Goal: Task Accomplishment & Management: Complete application form

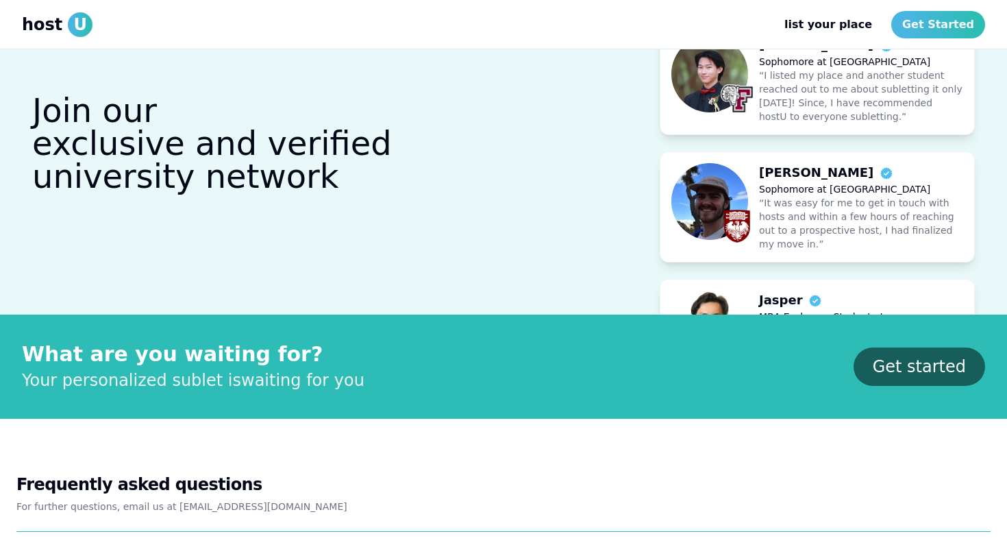
scroll to position [1500, 0]
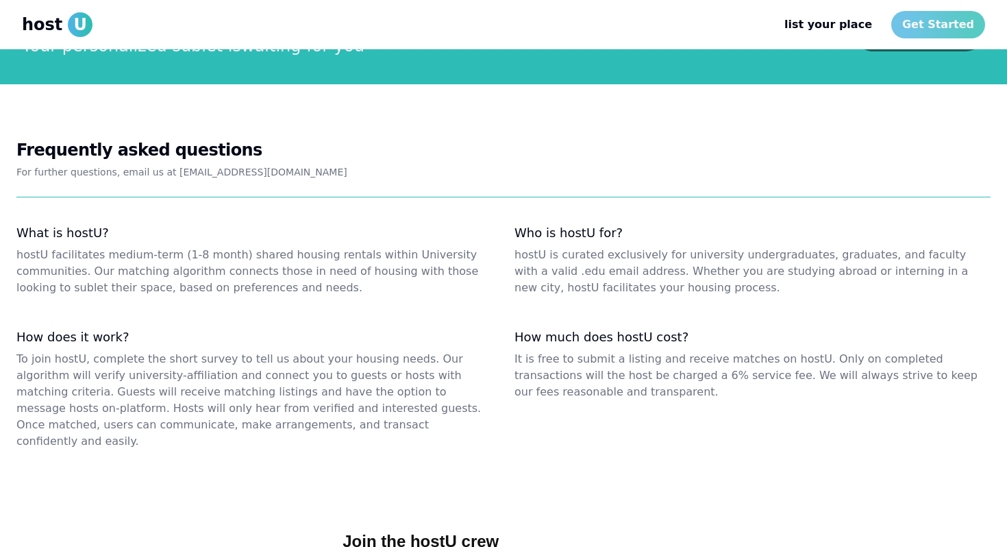
click at [523, 16] on link "Get Started" at bounding box center [938, 24] width 94 height 27
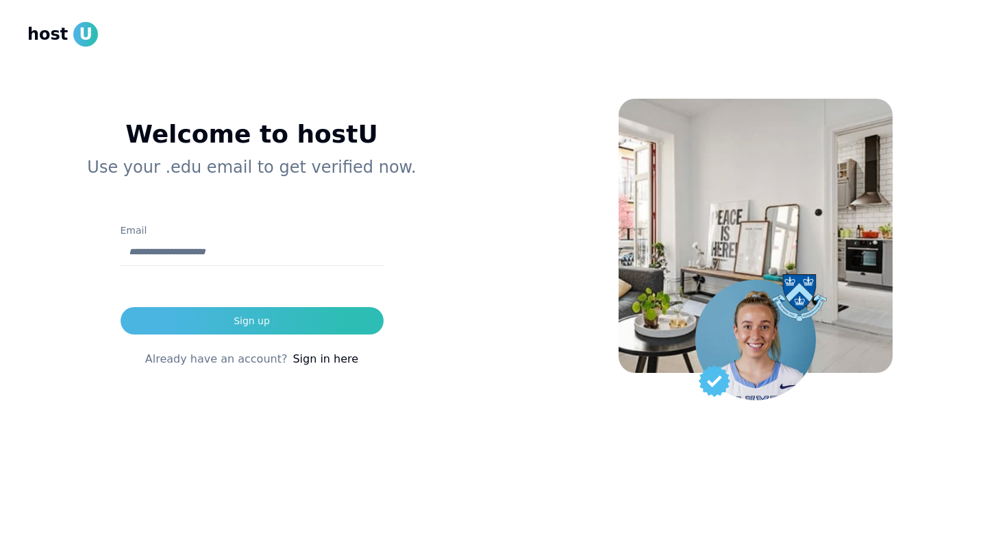
click at [299, 364] on link "Sign in here" at bounding box center [325, 359] width 66 height 16
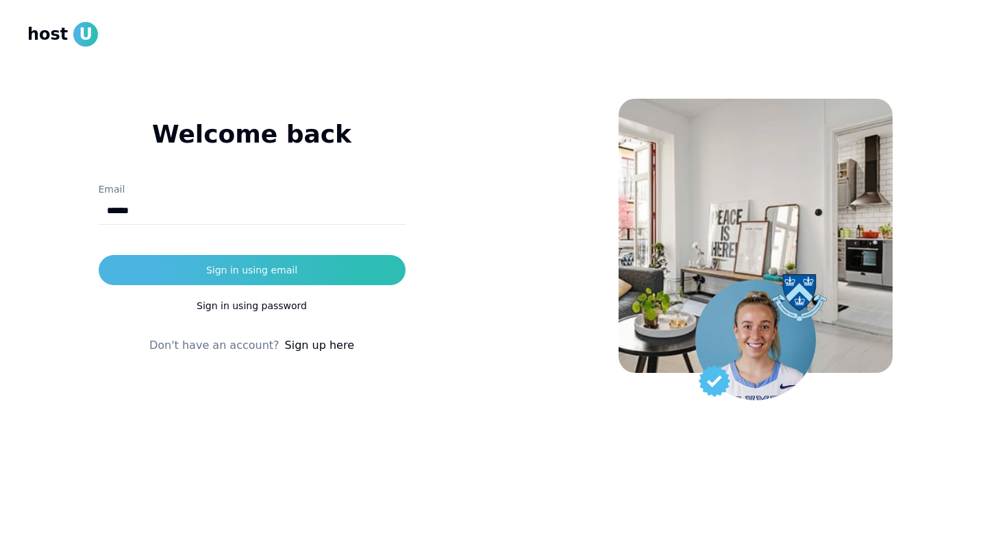
type input "**********"
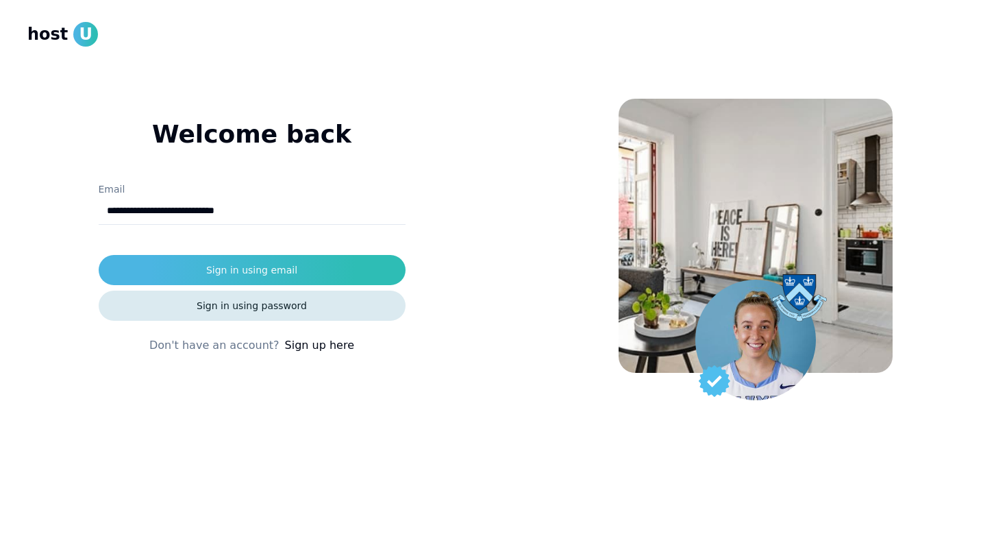
click at [213, 291] on button "Sign in using password" at bounding box center [252, 305] width 307 height 30
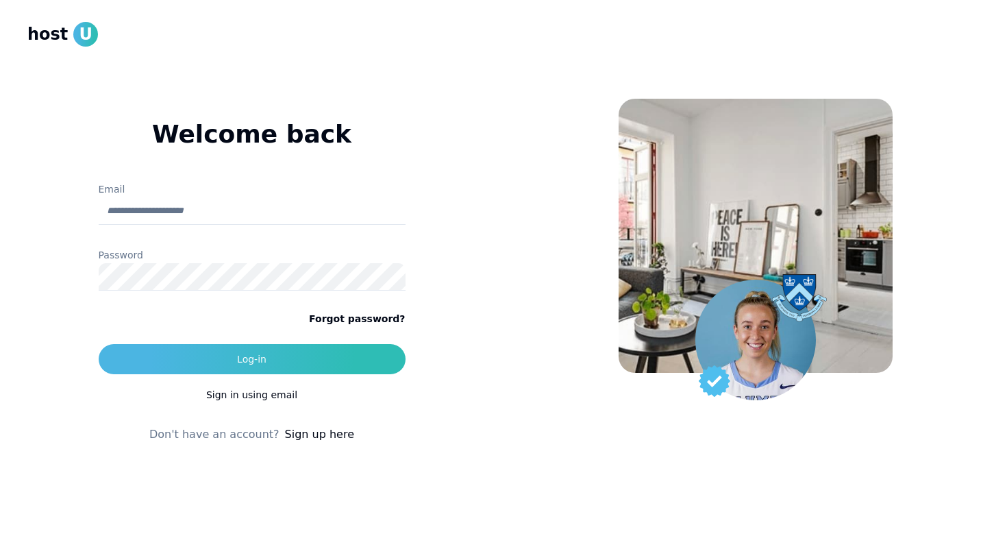
click at [99, 344] on button "Log-in" at bounding box center [252, 359] width 307 height 30
type input "**********"
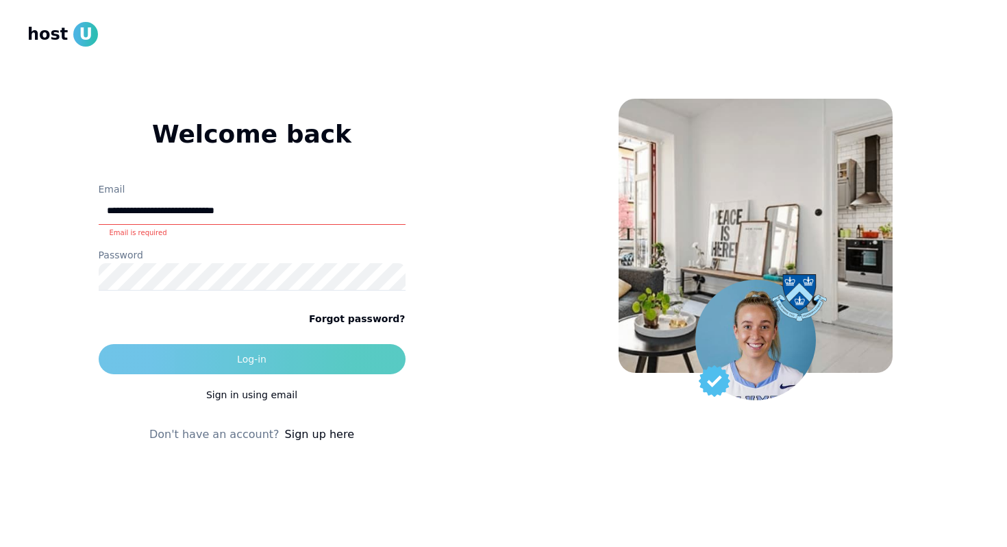
click at [211, 365] on button "Log-in" at bounding box center [252, 359] width 307 height 30
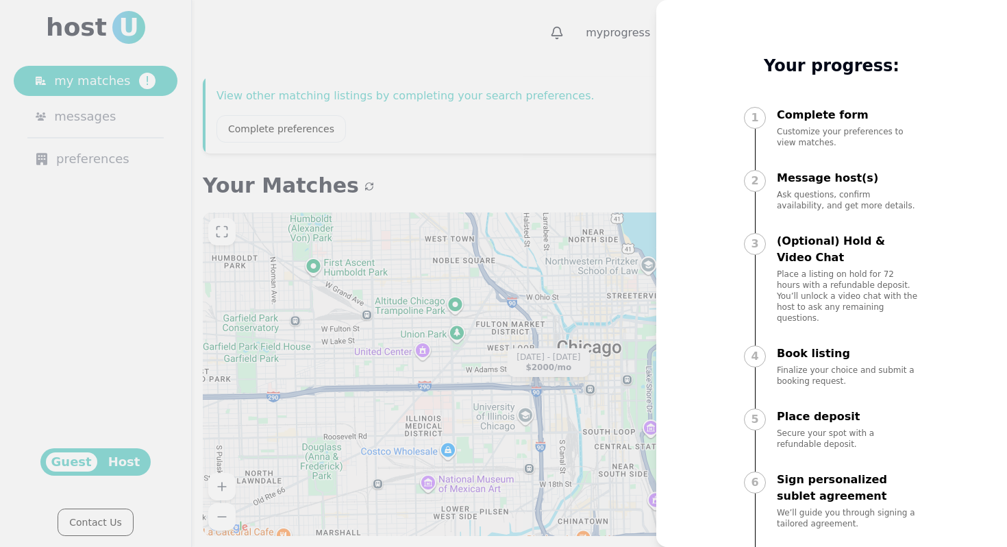
click at [523, 60] on div at bounding box center [503, 273] width 1007 height 547
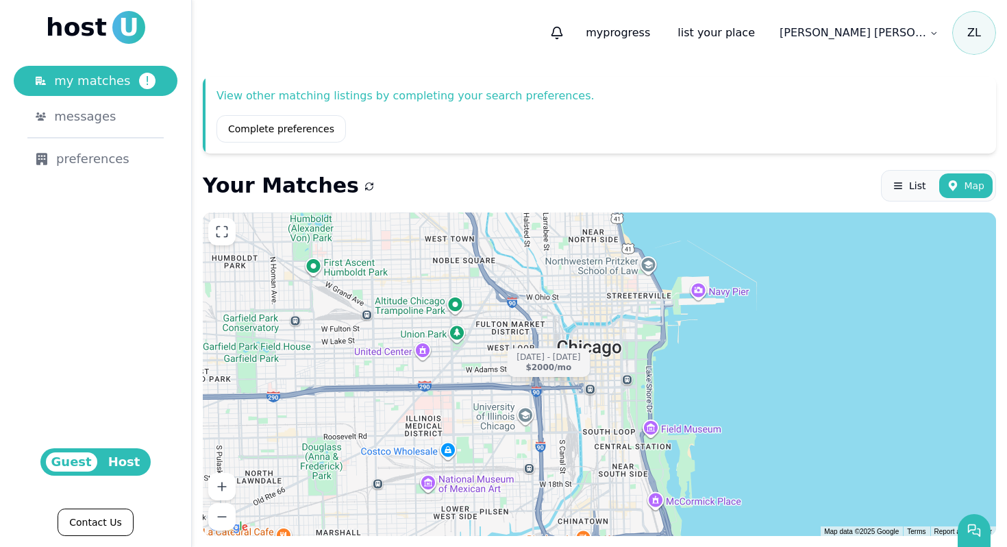
click at [113, 464] on span "Host" at bounding box center [124, 461] width 43 height 19
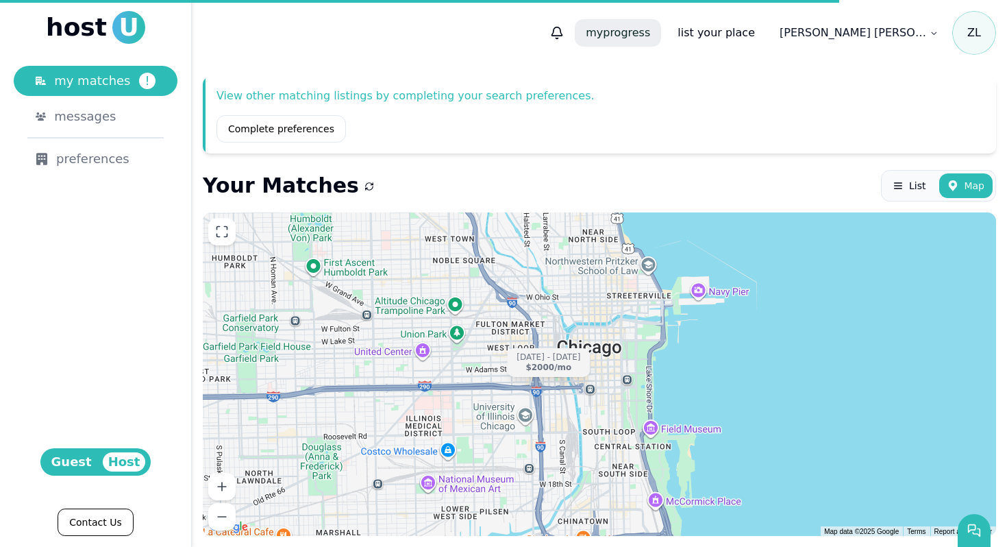
click at [523, 36] on p "my progress" at bounding box center [618, 32] width 86 height 27
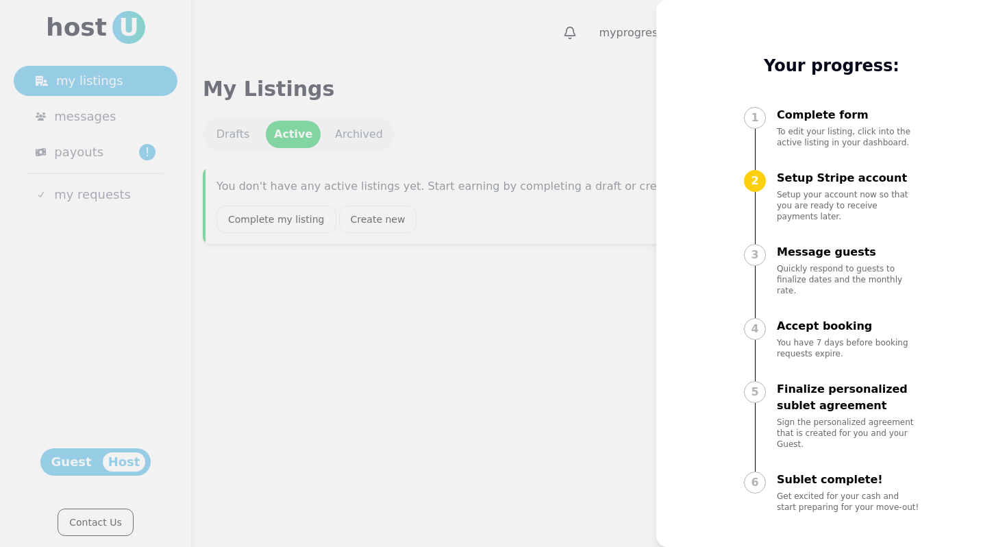
click at [523, 58] on div "My progress Your progress: 1 Complete form To edit your listing, click into the…" at bounding box center [831, 273] width 351 height 547
click at [523, 68] on div at bounding box center [503, 273] width 1007 height 547
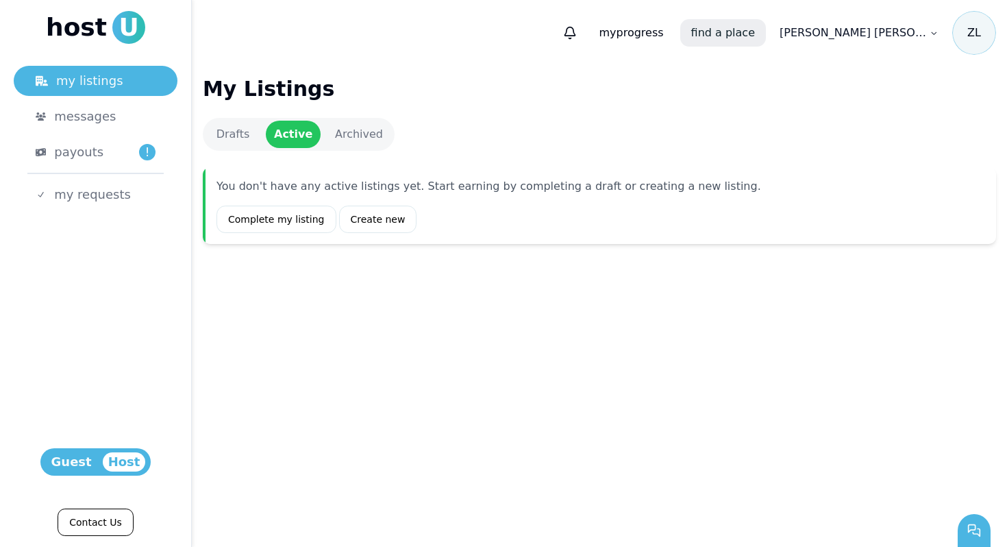
click at [523, 21] on link "find a place" at bounding box center [723, 32] width 86 height 27
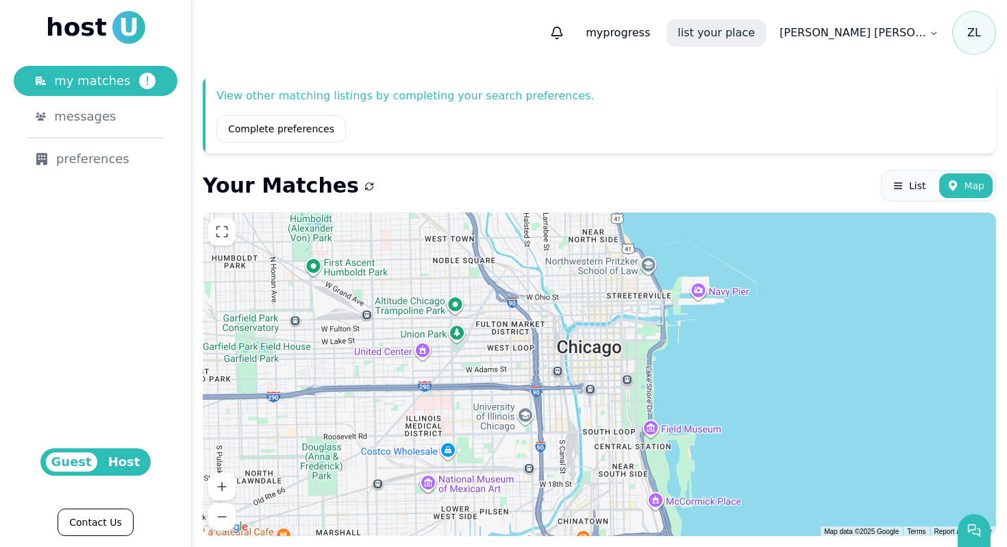
click at [523, 34] on link "list your place" at bounding box center [715, 32] width 99 height 27
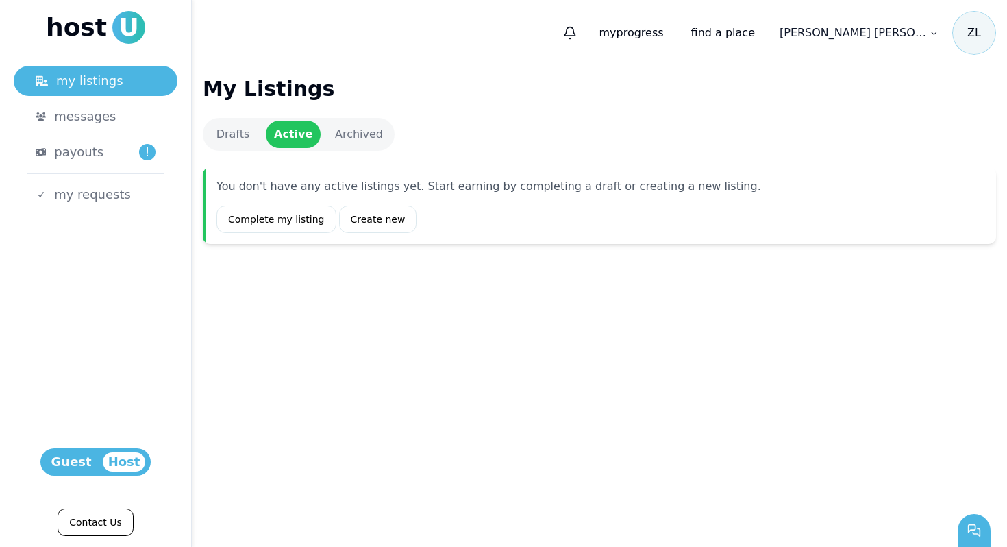
click at [236, 142] on link "Drafts" at bounding box center [232, 134] width 55 height 27
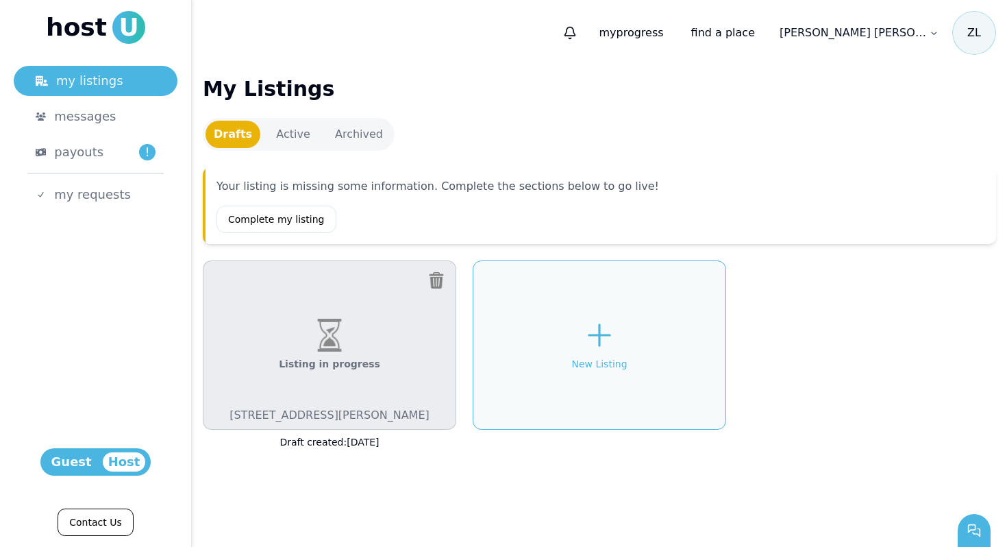
click at [365, 360] on span "Listing in progress" at bounding box center [329, 364] width 101 height 14
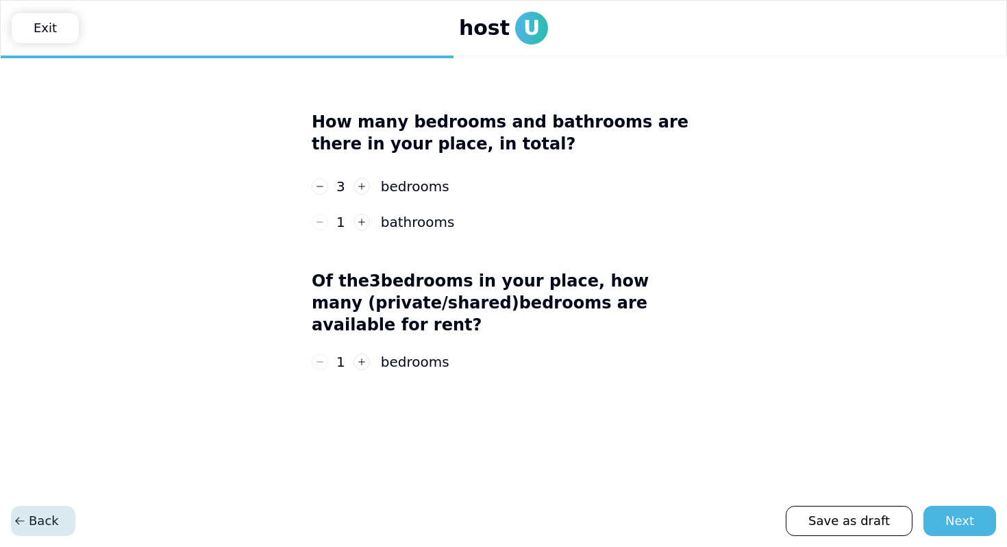
click at [47, 479] on span "Back" at bounding box center [36, 520] width 45 height 19
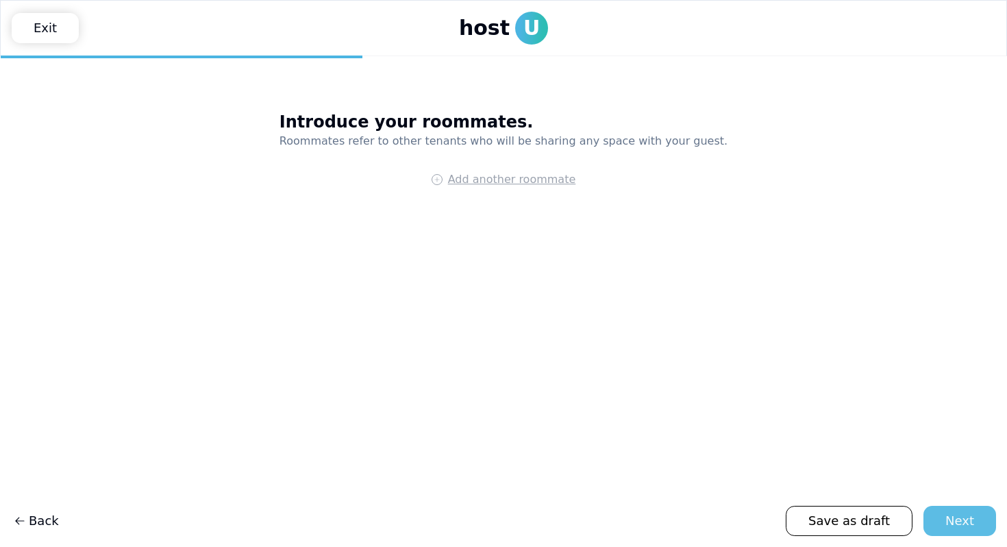
click at [523, 479] on div "Next" at bounding box center [959, 520] width 29 height 19
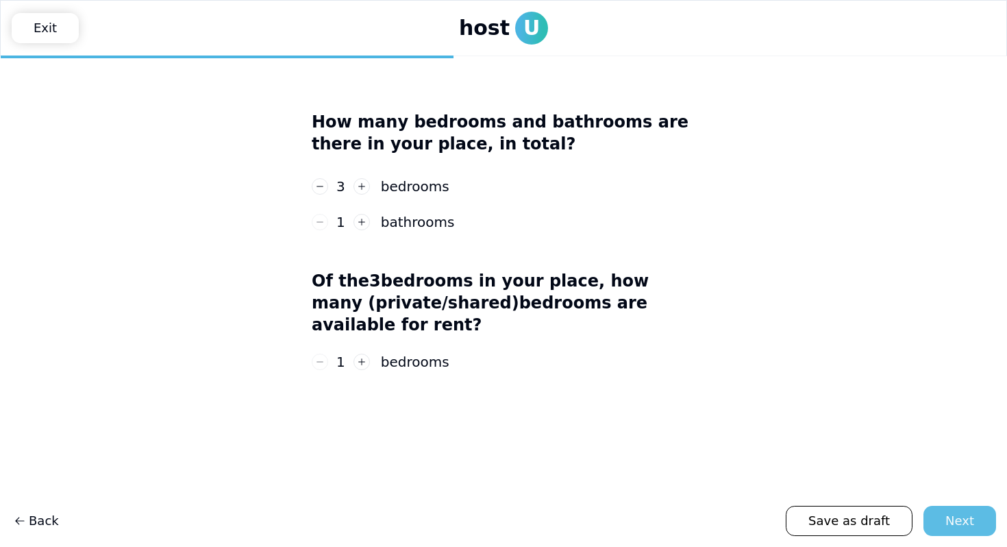
click at [523, 479] on button "Next" at bounding box center [959, 520] width 73 height 30
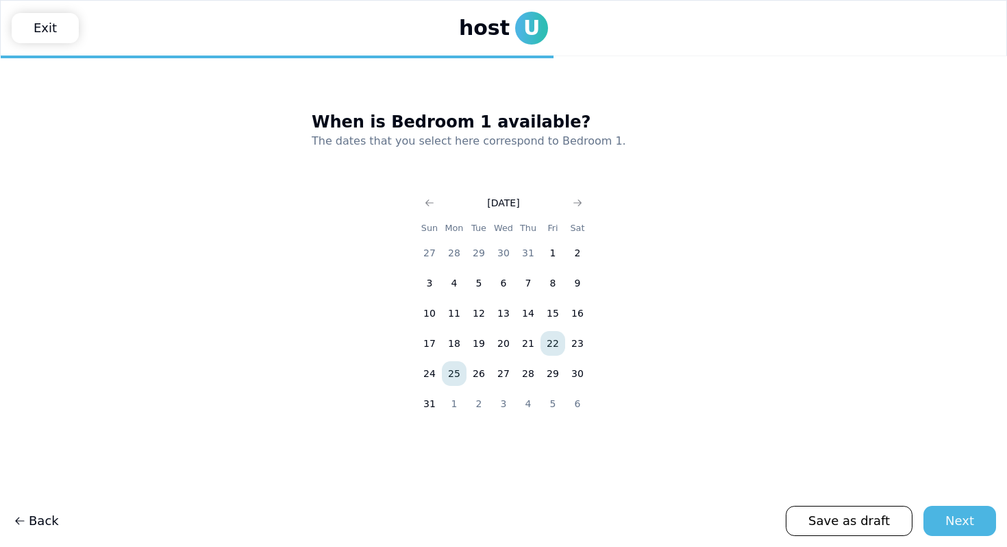
click at [451, 375] on button "25" at bounding box center [454, 373] width 25 height 25
click at [428, 413] on button "31" at bounding box center [429, 403] width 25 height 25
click at [453, 375] on button "25" at bounding box center [454, 373] width 25 height 25
click at [435, 375] on button "24" at bounding box center [429, 373] width 25 height 25
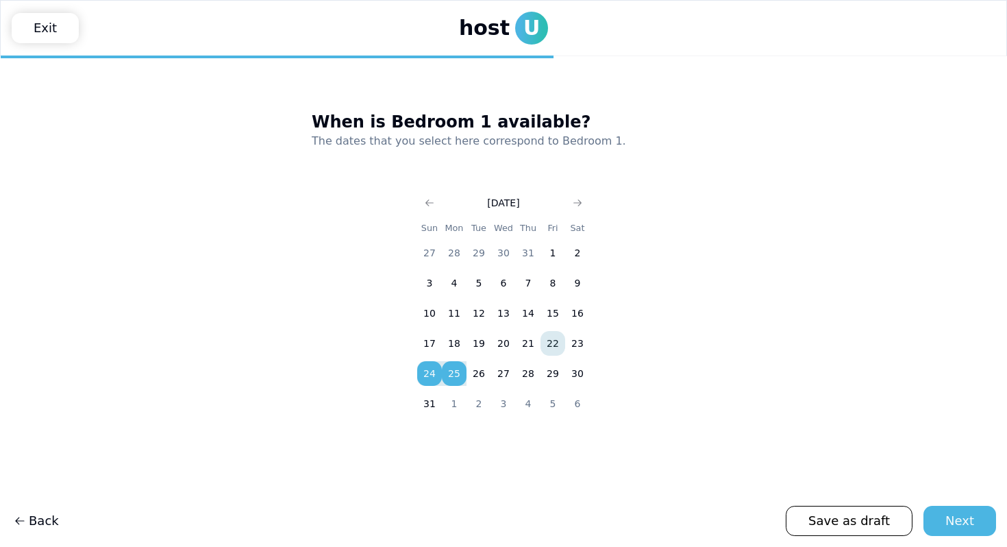
click at [450, 375] on button "25" at bounding box center [454, 373] width 25 height 25
click at [523, 374] on button "30" at bounding box center [577, 373] width 25 height 25
click at [454, 363] on button "25" at bounding box center [454, 373] width 25 height 25
click at [523, 370] on button "30" at bounding box center [577, 373] width 25 height 25
click at [523, 208] on icon "Go to next month" at bounding box center [577, 202] width 11 height 11
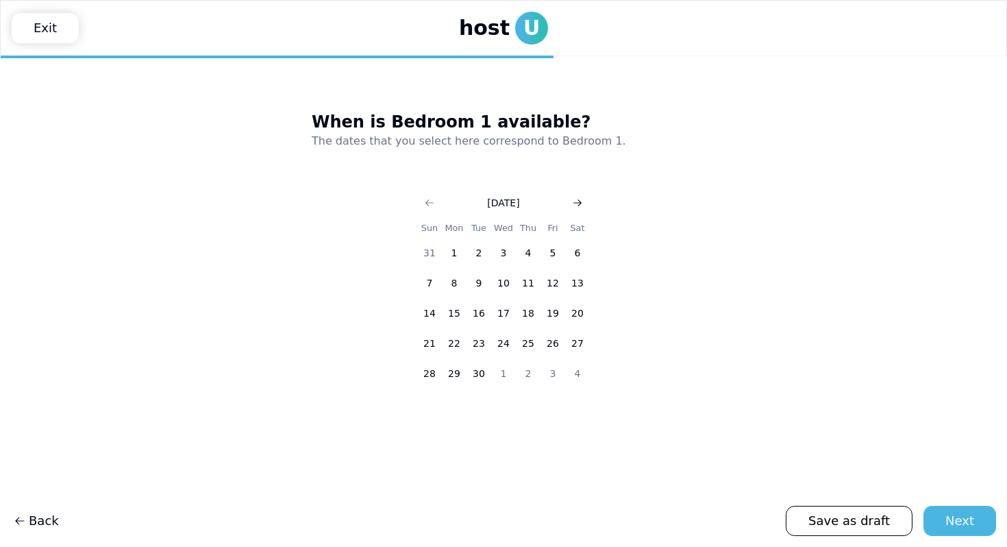
click at [523, 208] on icon "Go to next month" at bounding box center [577, 202] width 11 height 11
click at [523, 315] on button "20" at bounding box center [577, 313] width 25 height 25
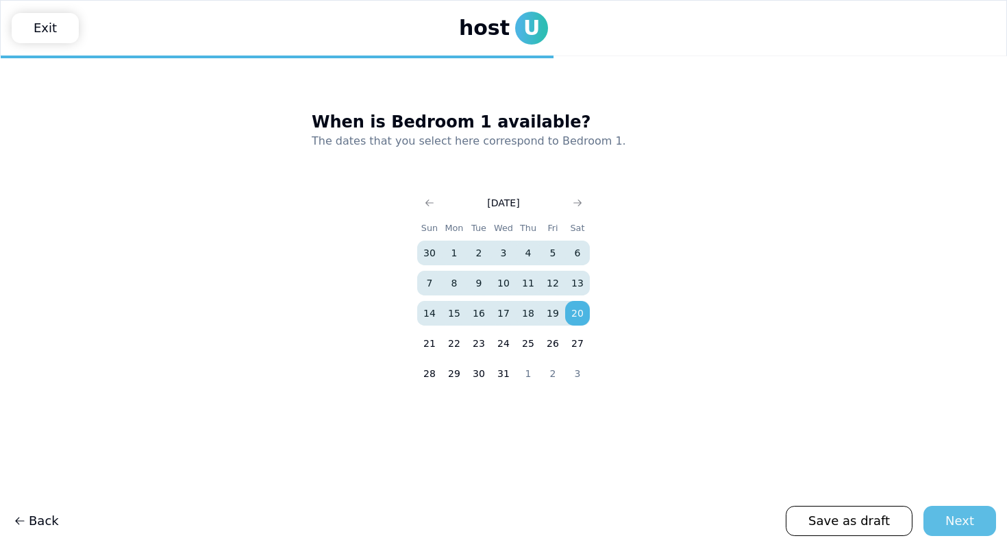
click at [523, 479] on div "Next" at bounding box center [959, 520] width 29 height 19
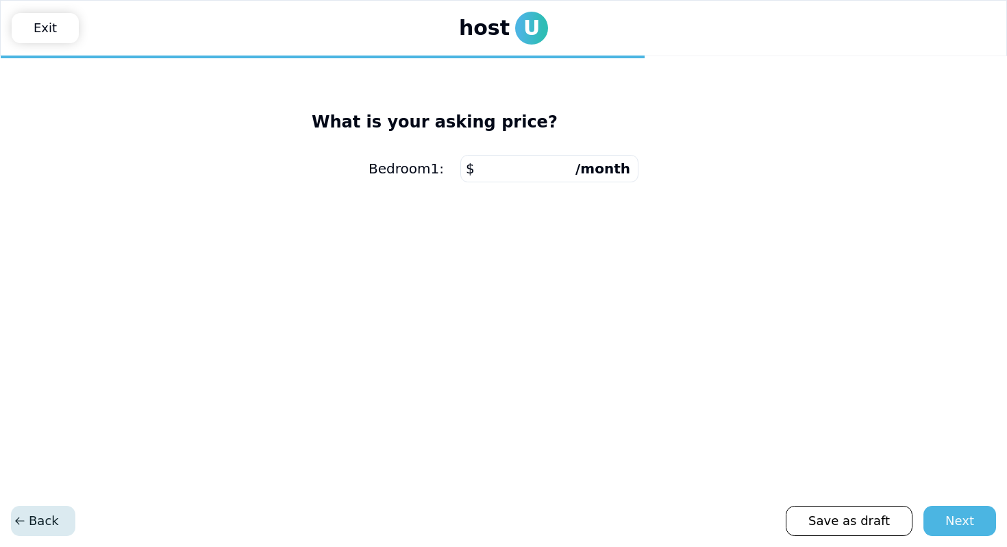
click at [36, 479] on span "Back" at bounding box center [36, 520] width 45 height 19
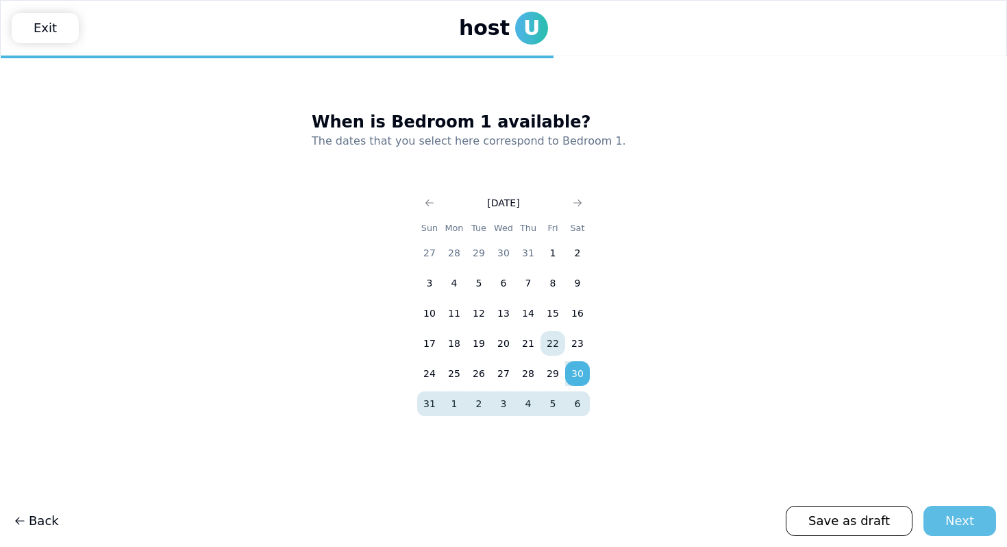
click at [523, 479] on button "Next" at bounding box center [959, 520] width 73 height 30
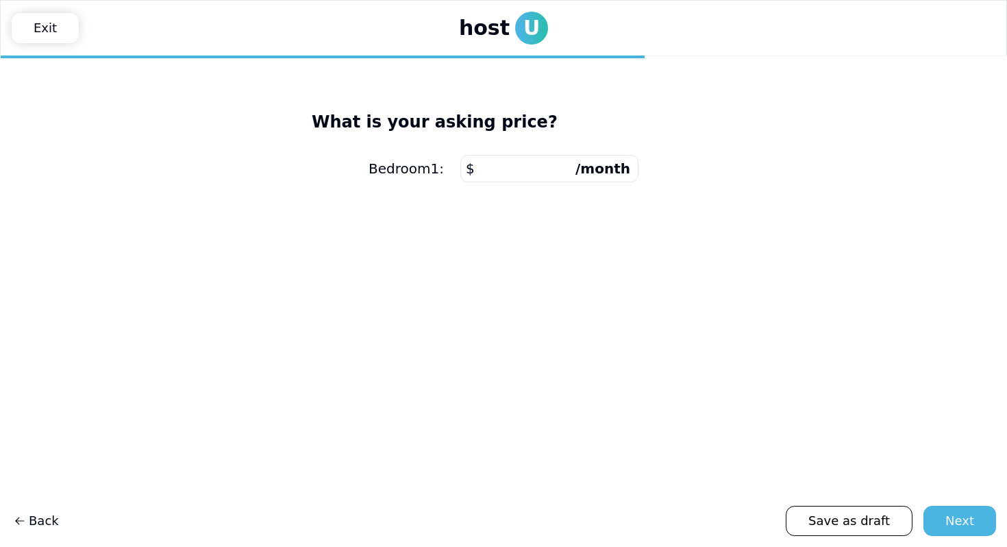
click at [511, 163] on input "number" at bounding box center [549, 168] width 178 height 27
type input "***"
click at [523, 479] on div "Next" at bounding box center [959, 520] width 29 height 19
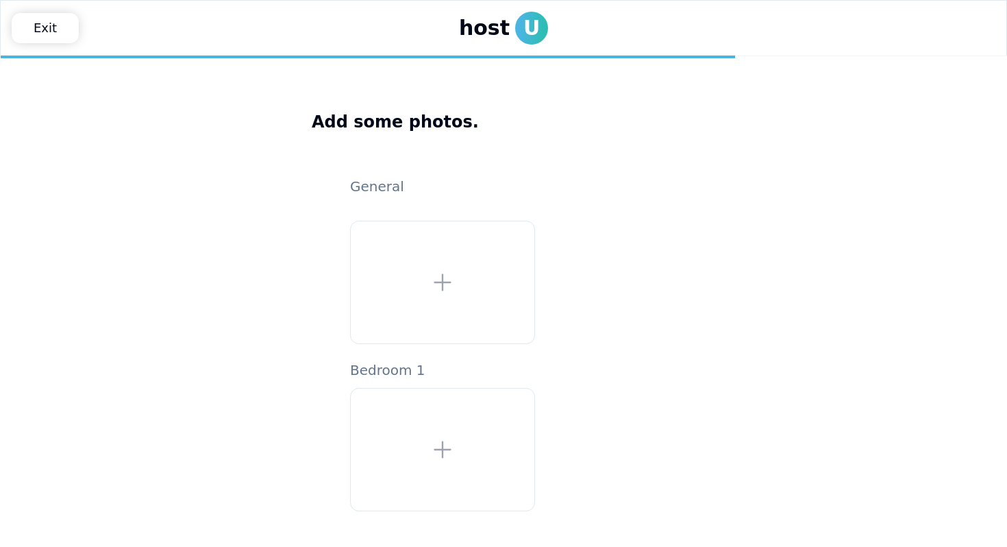
scroll to position [52, 0]
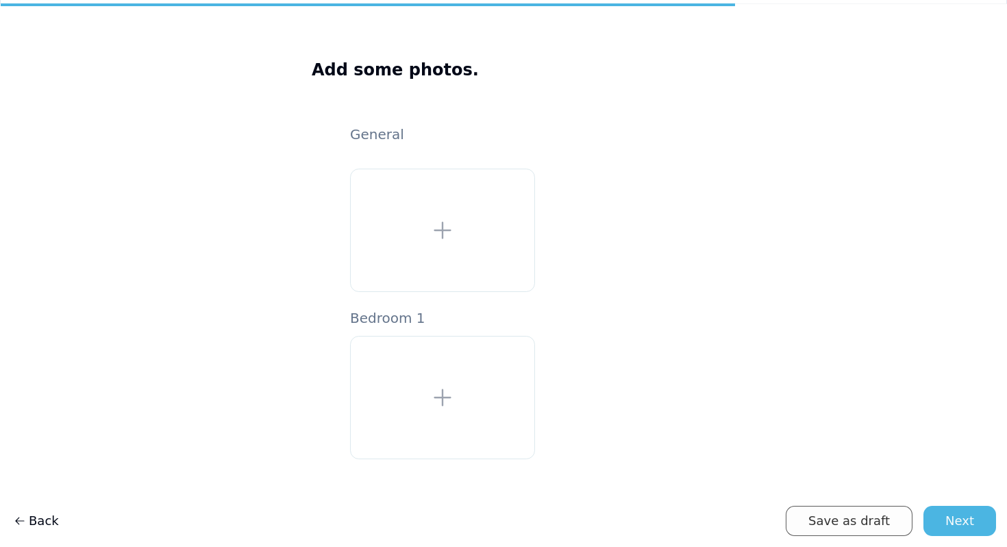
click at [523, 479] on link "Save as draft" at bounding box center [849, 520] width 127 height 30
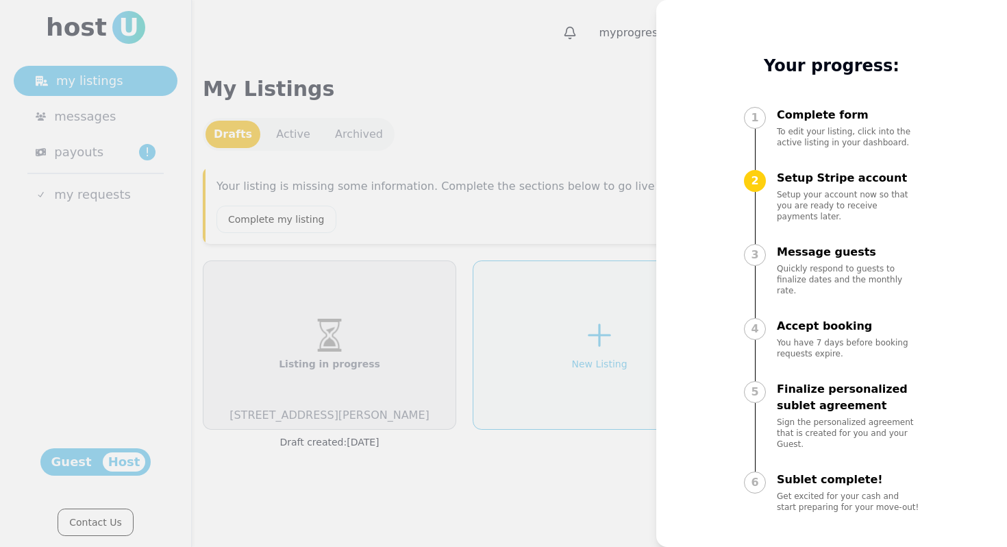
click at [509, 479] on div at bounding box center [503, 273] width 1007 height 547
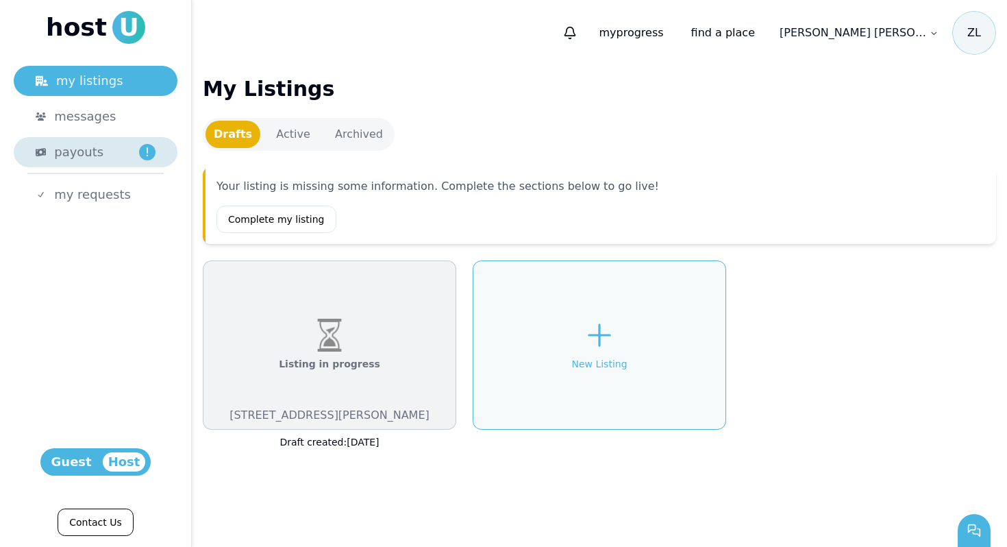
click at [73, 151] on span "payouts" at bounding box center [78, 151] width 49 height 19
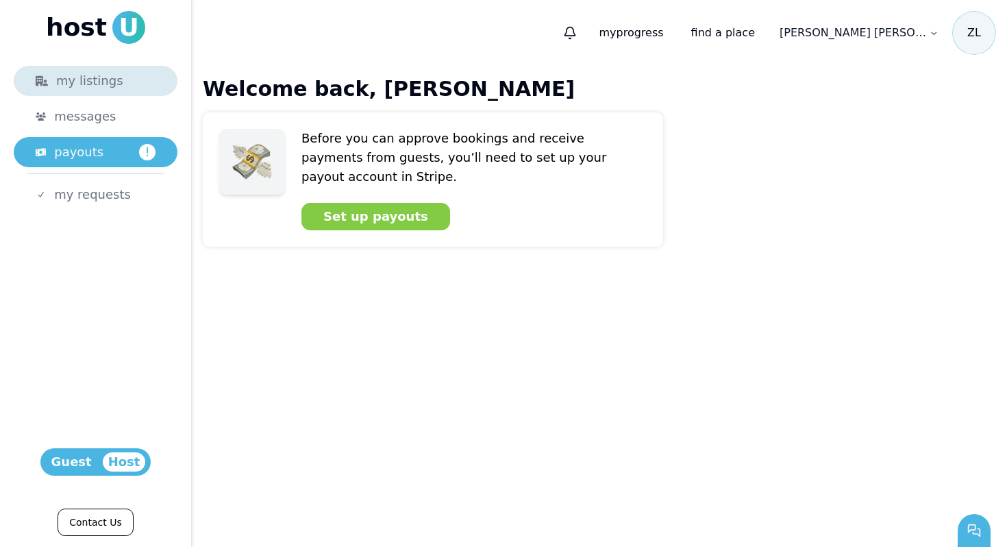
click at [110, 89] on div "my listings" at bounding box center [96, 80] width 120 height 19
